Goal: Navigation & Orientation: Find specific page/section

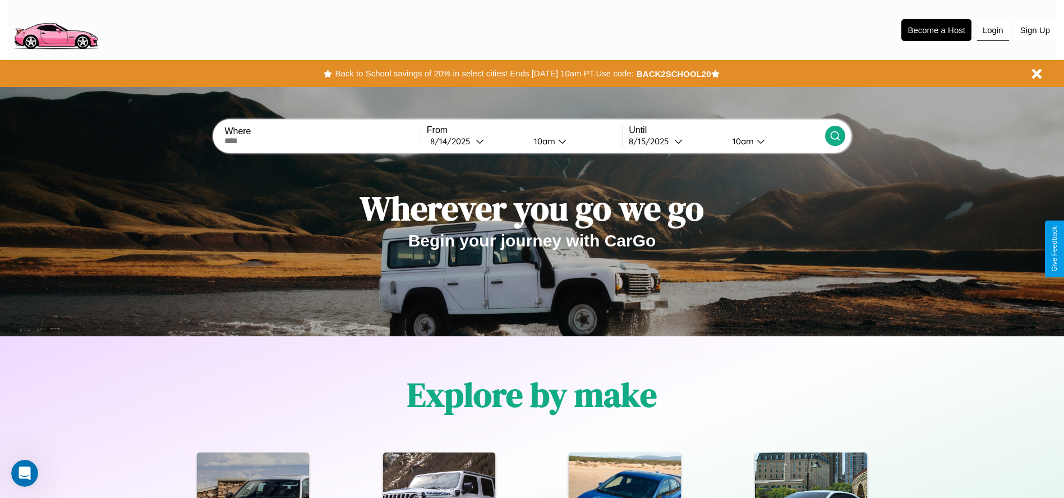
click at [993, 30] on button "Login" at bounding box center [993, 30] width 32 height 21
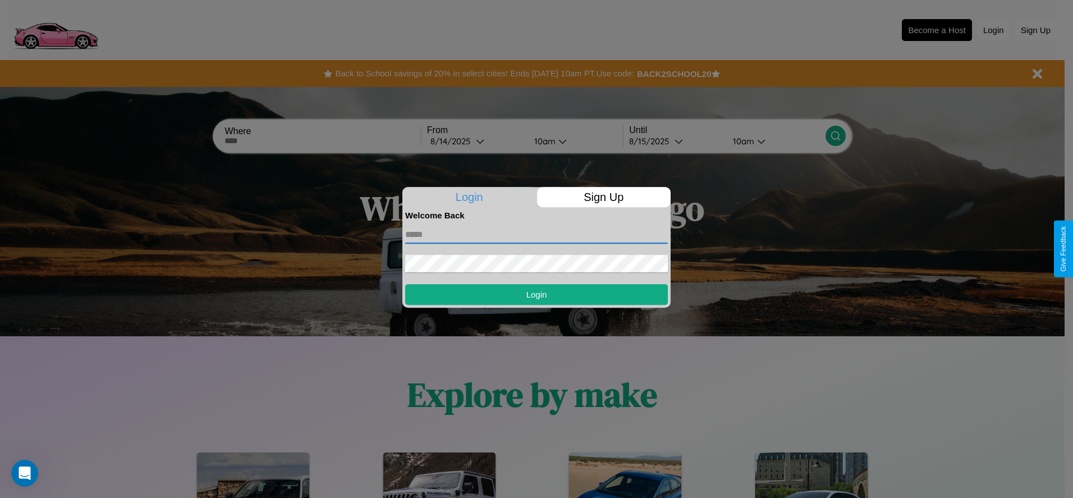
click at [536, 234] on input "text" at bounding box center [536, 235] width 263 height 18
type input "**********"
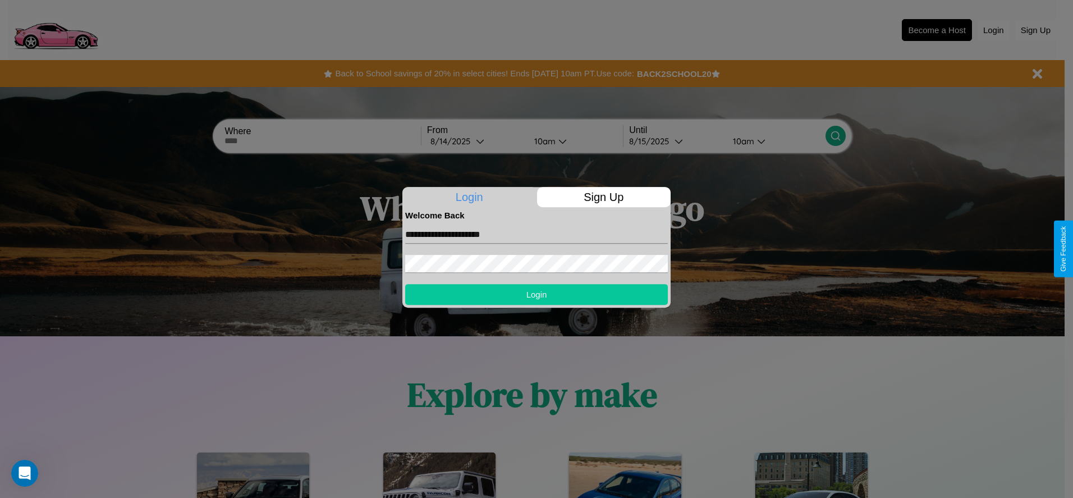
click at [536, 294] on button "Login" at bounding box center [536, 294] width 263 height 21
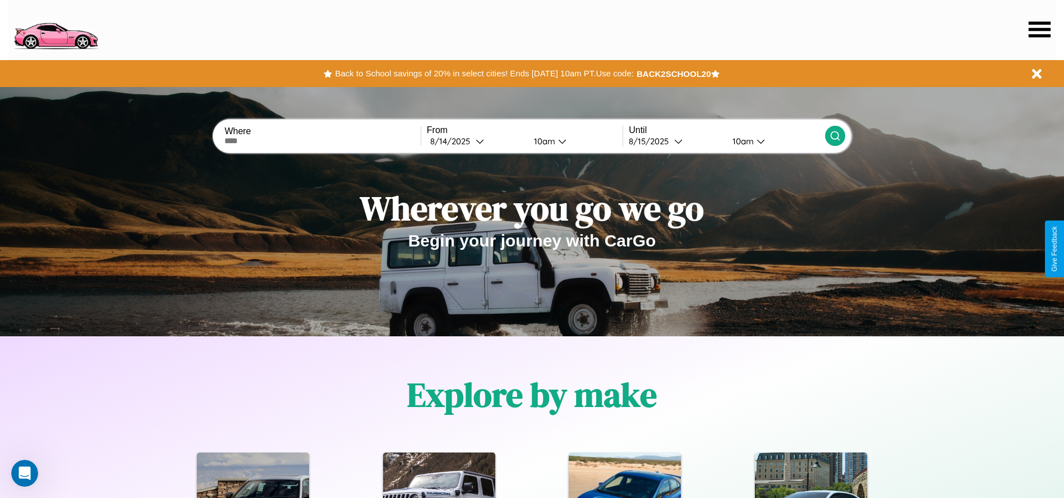
click at [1040, 29] on icon at bounding box center [1040, 29] width 22 height 16
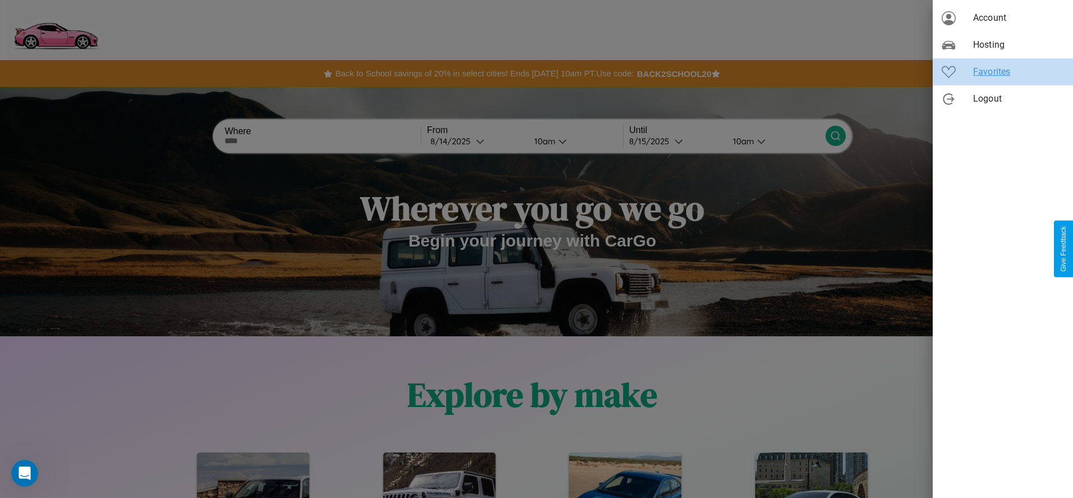
click at [1003, 72] on span "Favorites" at bounding box center [1018, 71] width 91 height 13
